Goal: Task Accomplishment & Management: Manage account settings

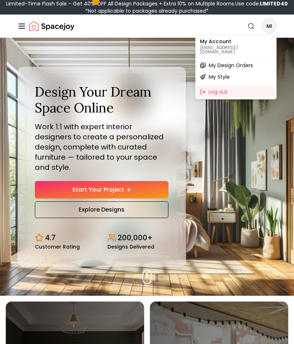
click at [250, 49] on p "[EMAIL_ADDRESS][DOMAIN_NAME]" at bounding box center [236, 49] width 72 height 9
click at [247, 78] on div "My Style" at bounding box center [236, 77] width 78 height 12
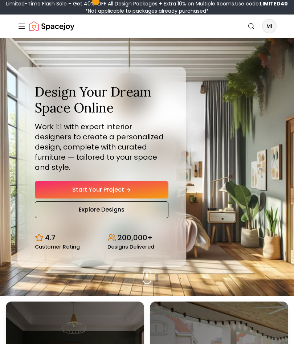
click at [21, 26] on line "Global" at bounding box center [22, 26] width 6 height 0
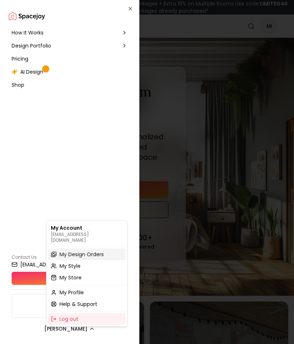
click at [104, 251] on span "My Design Orders" at bounding box center [82, 254] width 44 height 7
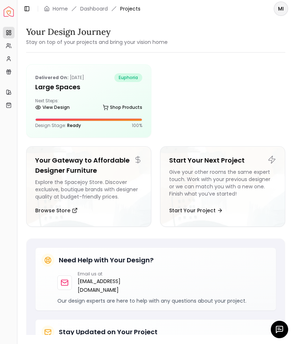
click at [92, 14] on html "Spacejoy Dashboard Overview Projects My Referrals My Profile Gift Card Balance …" at bounding box center [147, 172] width 294 height 344
click at [94, 8] on html "Spacejoy Dashboard Overview Projects My Referrals My Profile Gift Card Balance …" at bounding box center [147, 172] width 294 height 344
click at [97, 12] on html "Spacejoy Dashboard Overview Projects My Referrals My Profile Gift Card Balance …" at bounding box center [147, 172] width 294 height 344
click at [61, 108] on html "Spacejoy Dashboard Overview Projects My Referrals My Profile Gift Card Balance …" at bounding box center [147, 172] width 294 height 344
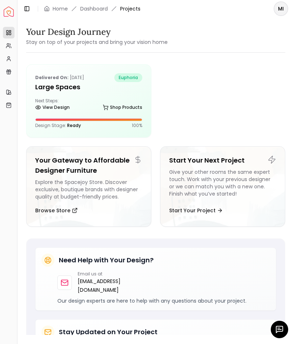
click at [129, 13] on html "Spacejoy Dashboard Overview Projects My Referrals My Profile Gift Card Balance …" at bounding box center [147, 172] width 294 height 344
click at [133, 12] on html "Spacejoy Dashboard Overview Projects My Referrals My Profile Gift Card Balance …" at bounding box center [147, 172] width 294 height 344
click at [65, 6] on html "Spacejoy Dashboard Overview Projects My Referrals My Profile Gift Card Balance …" at bounding box center [147, 172] width 294 height 344
click at [65, 5] on html "Spacejoy Dashboard Overview Projects My Referrals My Profile Gift Card Balance …" at bounding box center [147, 172] width 294 height 344
click at [13, 11] on html "Spacejoy Dashboard Overview Projects My Referrals My Profile Gift Card Balance …" at bounding box center [147, 172] width 294 height 344
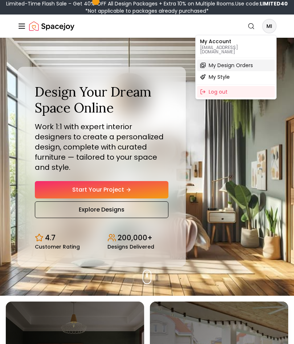
click at [252, 62] on span "My Design Orders" at bounding box center [231, 65] width 44 height 7
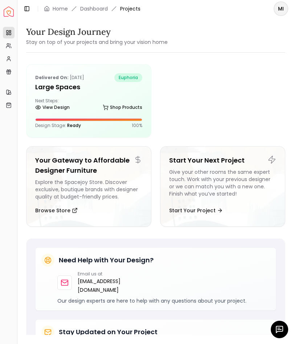
click at [135, 121] on div "Design Stage: Ready 100 %" at bounding box center [88, 123] width 107 height 10
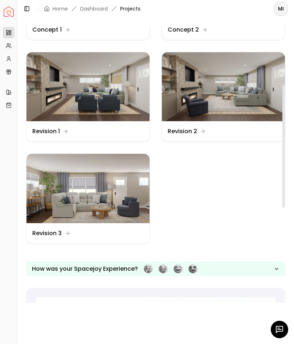
scroll to position [131, 0]
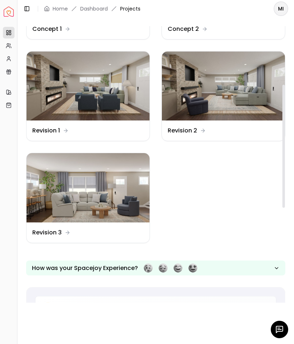
click at [122, 197] on img at bounding box center [88, 187] width 123 height 69
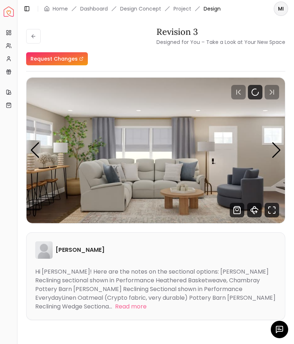
click at [275, 154] on div "Next slide" at bounding box center [277, 150] width 10 height 16
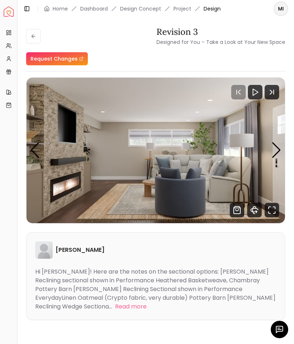
click at [274, 155] on div "Next slide" at bounding box center [277, 150] width 10 height 16
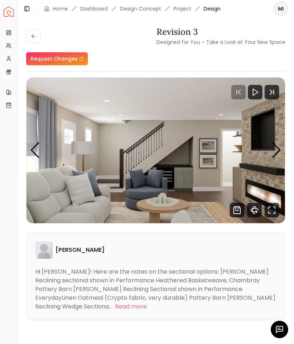
click at [269, 159] on img "3 / 4" at bounding box center [156, 151] width 259 height 146
click at [275, 156] on div "Next slide" at bounding box center [277, 150] width 10 height 16
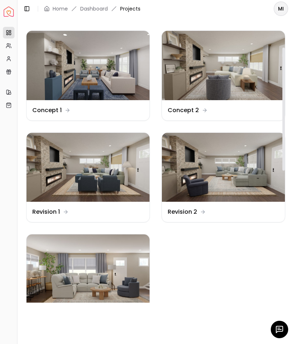
scroll to position [44, 0]
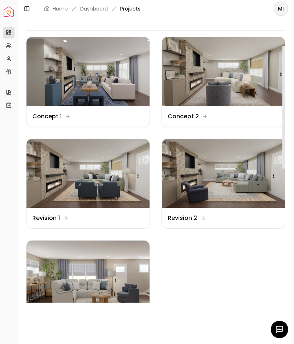
click at [252, 182] on img at bounding box center [223, 173] width 123 height 69
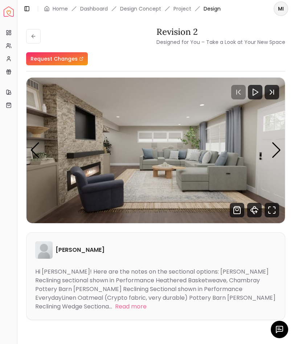
click at [280, 151] on div "Next slide" at bounding box center [277, 150] width 10 height 16
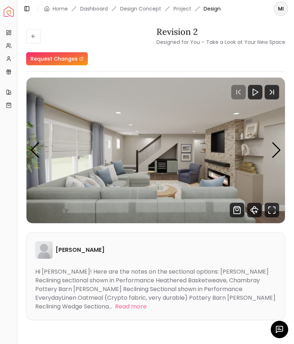
click at [266, 154] on img "2 / 11" at bounding box center [156, 151] width 259 height 146
click at [277, 154] on div "Next slide" at bounding box center [277, 150] width 10 height 16
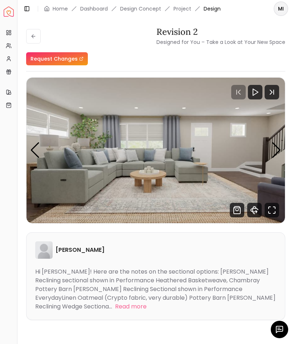
click at [275, 149] on div "Next slide" at bounding box center [277, 150] width 10 height 16
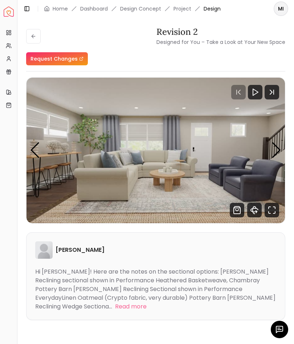
click at [273, 156] on div "Next slide" at bounding box center [277, 150] width 10 height 16
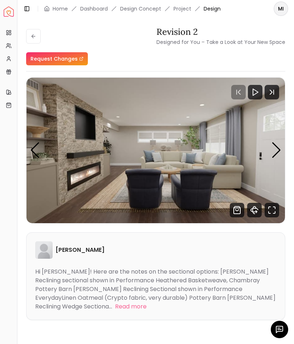
click at [270, 158] on img "5 / 11" at bounding box center [156, 151] width 259 height 146
click at [274, 155] on div "Next slide" at bounding box center [277, 150] width 10 height 16
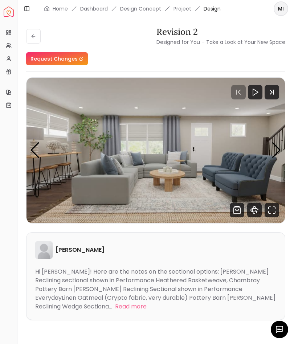
click at [274, 155] on div "Next slide" at bounding box center [277, 150] width 10 height 16
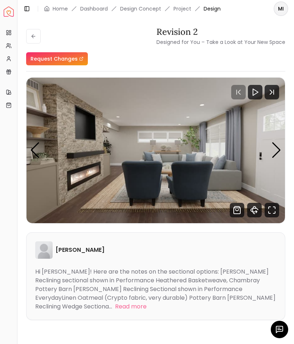
click at [268, 154] on img "7 / 11" at bounding box center [156, 151] width 259 height 146
click at [276, 154] on div "Next slide" at bounding box center [277, 150] width 10 height 16
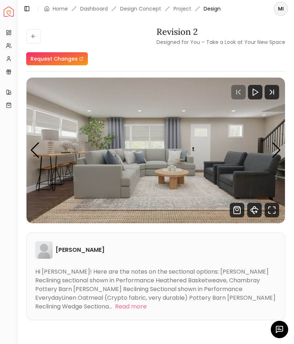
click at [264, 152] on img "8 / 11" at bounding box center [156, 151] width 259 height 146
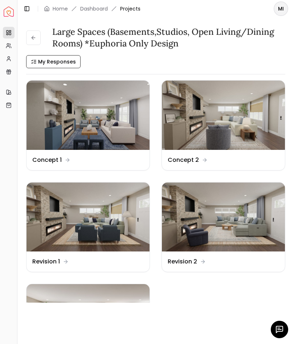
click at [253, 137] on img at bounding box center [223, 115] width 123 height 69
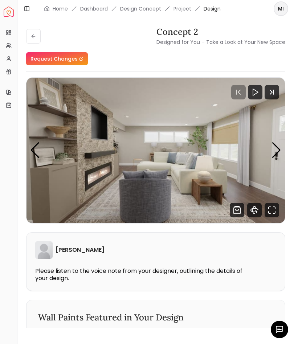
click at [271, 157] on img "1 / 4" at bounding box center [156, 151] width 259 height 146
click at [270, 152] on img "1 / 4" at bounding box center [156, 151] width 259 height 146
click at [269, 151] on img "1 / 4" at bounding box center [156, 151] width 259 height 146
click at [270, 163] on img "1 / 4" at bounding box center [156, 151] width 259 height 146
click at [273, 155] on div "Next slide" at bounding box center [277, 150] width 10 height 16
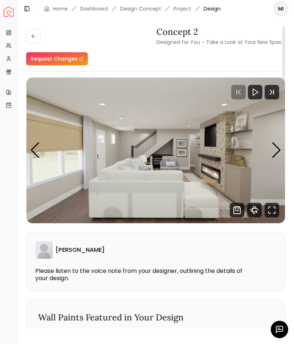
click at [272, 155] on div "Next slide" at bounding box center [277, 150] width 10 height 16
click at [275, 152] on div "Next slide" at bounding box center [277, 150] width 10 height 16
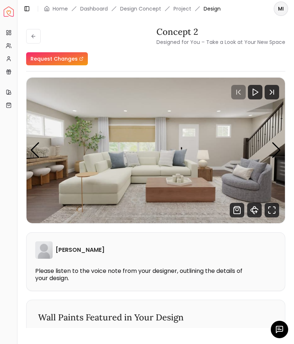
click at [268, 154] on img "3 / 4" at bounding box center [156, 151] width 259 height 146
click at [275, 153] on div "Next slide" at bounding box center [277, 150] width 10 height 16
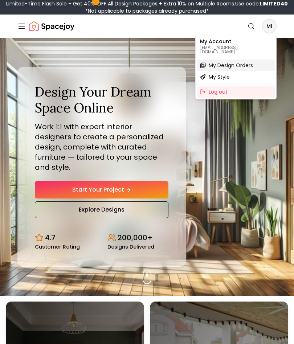
click at [259, 64] on div "My Design Orders" at bounding box center [236, 66] width 78 height 12
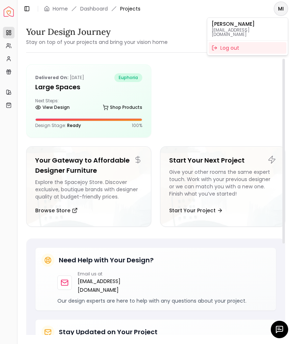
click at [196, 116] on html "Spacejoy Dashboard Overview Projects My Referrals My Profile Gift Card Balance …" at bounding box center [147, 172] width 294 height 344
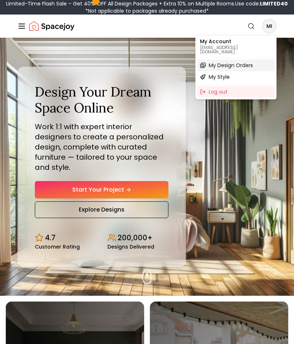
click at [254, 64] on div "My Design Orders" at bounding box center [236, 66] width 78 height 12
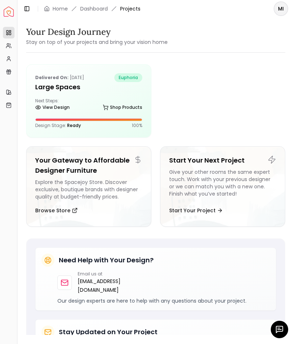
click at [13, 62] on link "My Profile" at bounding box center [9, 59] width 12 height 12
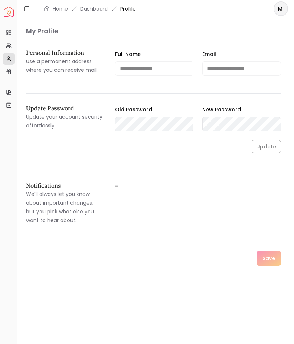
click at [13, 45] on link "My Referrals" at bounding box center [9, 46] width 12 height 12
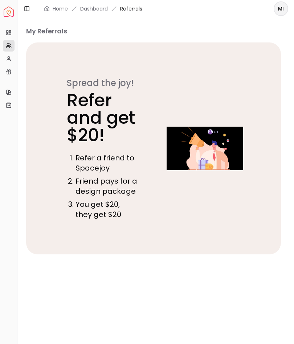
click at [7, 33] on rect at bounding box center [8, 33] width 2 height 1
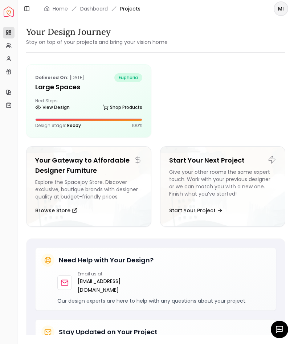
click at [16, 107] on button "Toggle Sidebar" at bounding box center [17, 172] width 6 height 344
